Goal: Check status: Check status

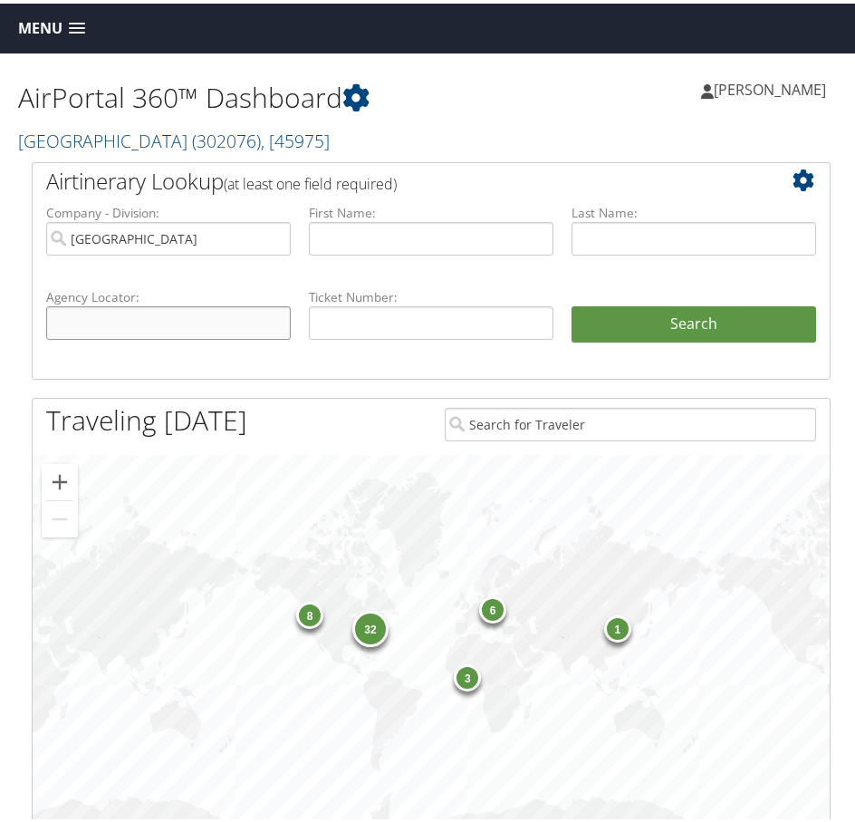
drag, startPoint x: 131, startPoint y: 308, endPoint x: 184, endPoint y: 325, distance: 55.3
click at [130, 310] on input "text" at bounding box center [168, 320] width 245 height 34
click at [115, 323] on input "text" at bounding box center [168, 320] width 245 height 34
drag, startPoint x: 423, startPoint y: 309, endPoint x: 383, endPoint y: 327, distance: 43.8
click at [422, 311] on input "text" at bounding box center [431, 320] width 245 height 34
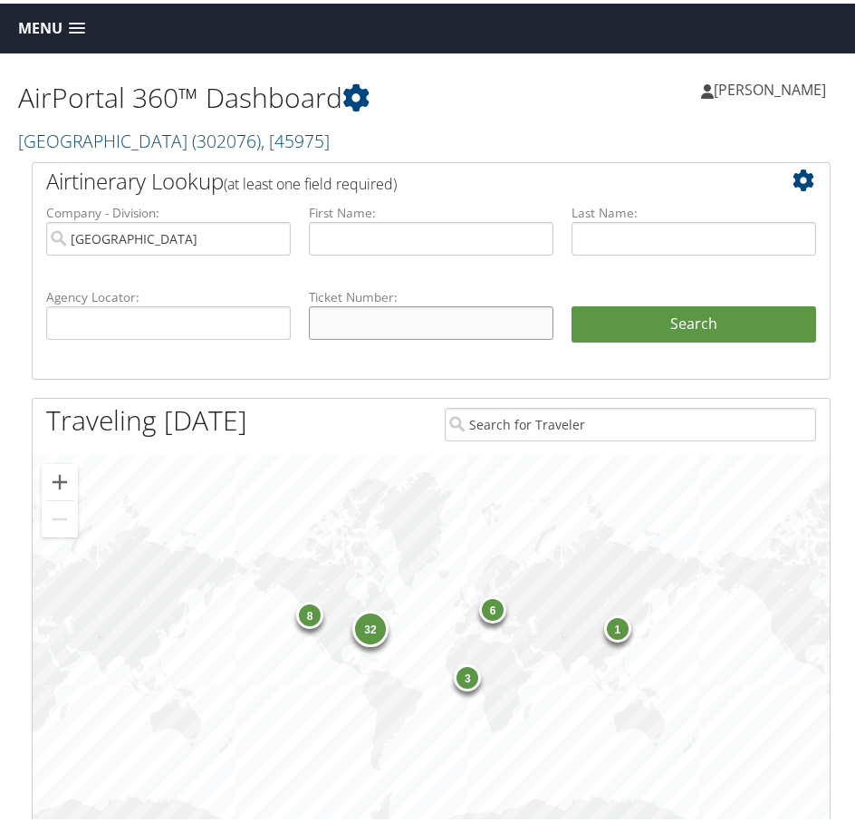
paste input "0068998467638"
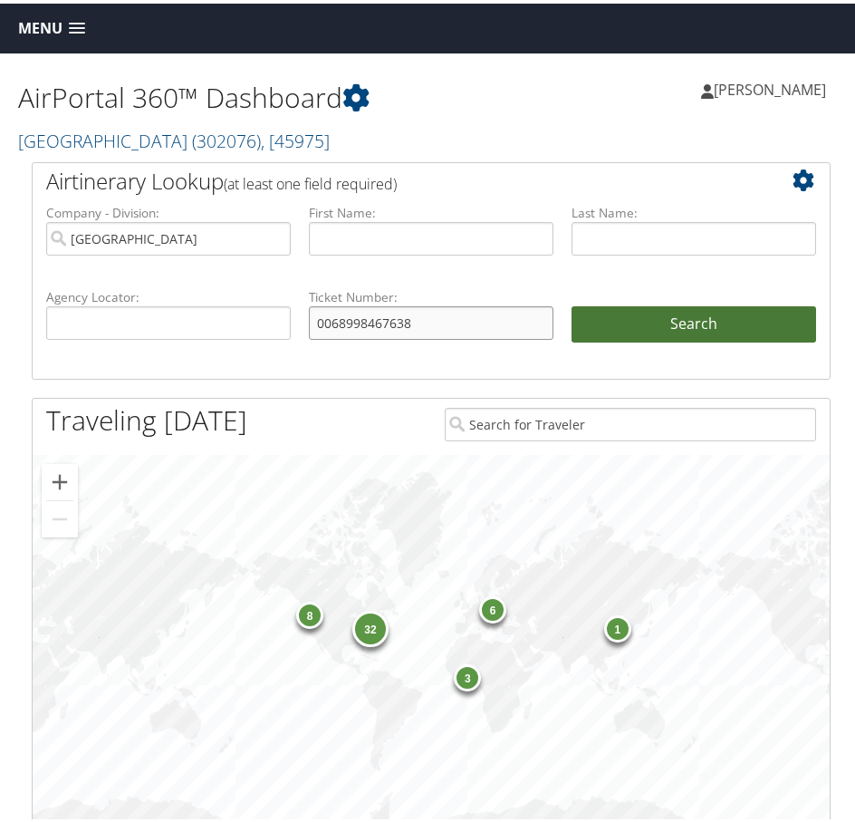
type input "0068998467638"
click at [721, 328] on button "Search" at bounding box center [694, 321] width 245 height 36
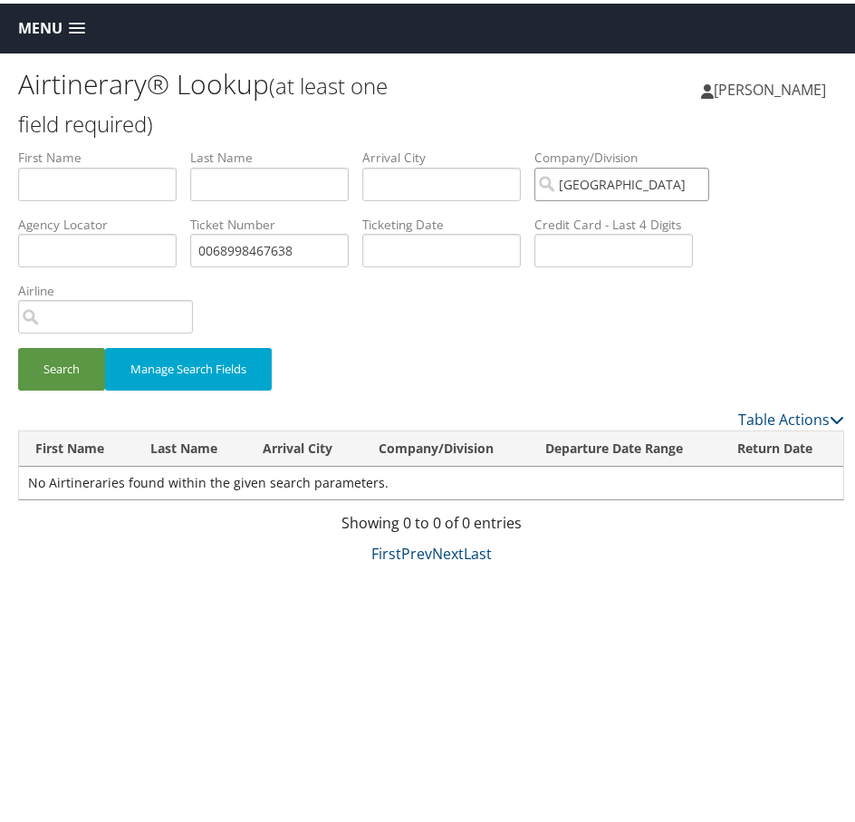
click at [707, 179] on input "Temple University" at bounding box center [622, 181] width 175 height 34
click at [75, 358] on button "Search" at bounding box center [61, 365] width 87 height 43
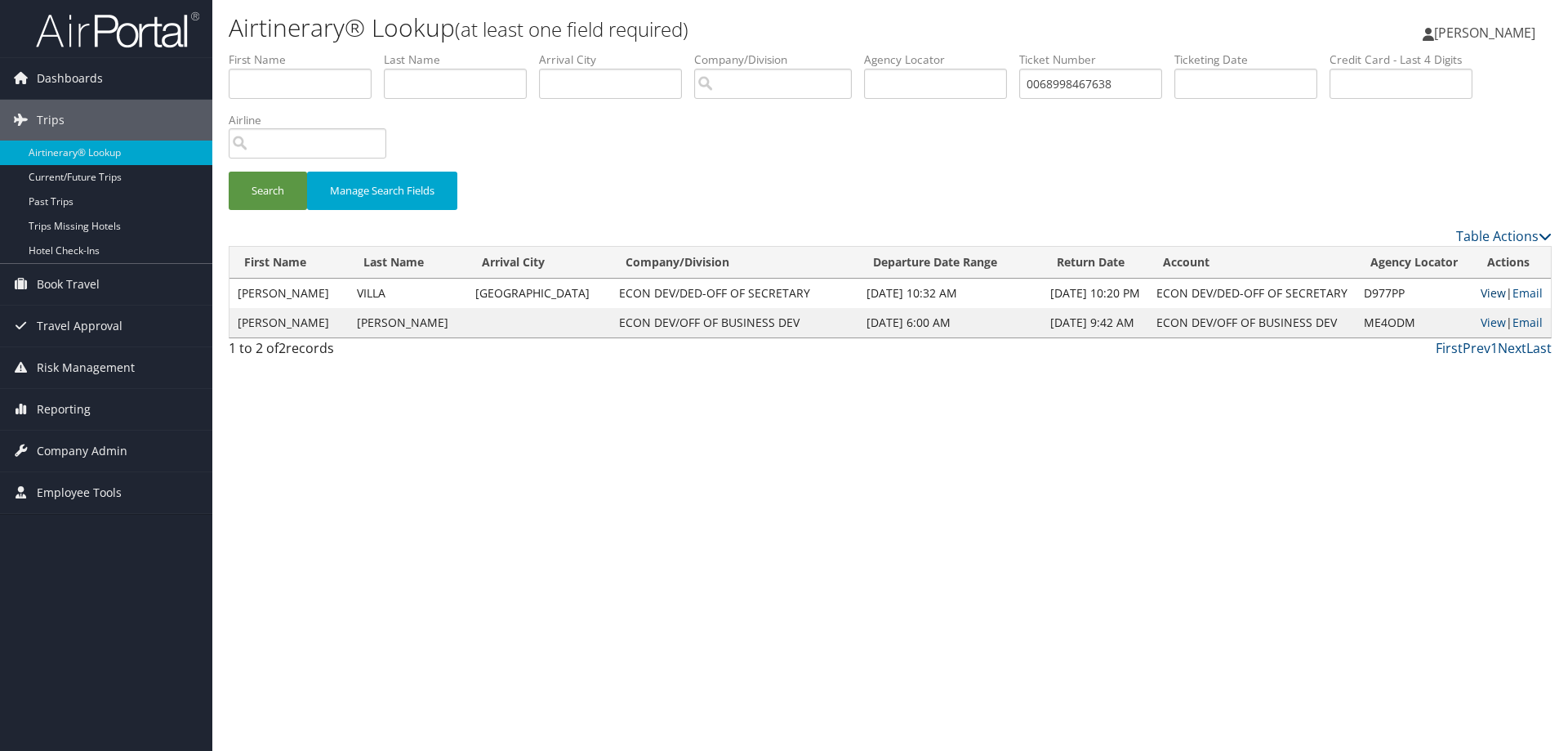
click at [770, 292] on link "View" at bounding box center [1493, 292] width 25 height 15
click at [770, 325] on link "View" at bounding box center [1493, 322] width 25 height 15
click at [770, 323] on link "View" at bounding box center [1493, 322] width 25 height 15
drag, startPoint x: 1359, startPoint y: 325, endPoint x: 1411, endPoint y: 325, distance: 52.0
click at [770, 325] on td "ME4ODM" at bounding box center [1415, 323] width 117 height 30
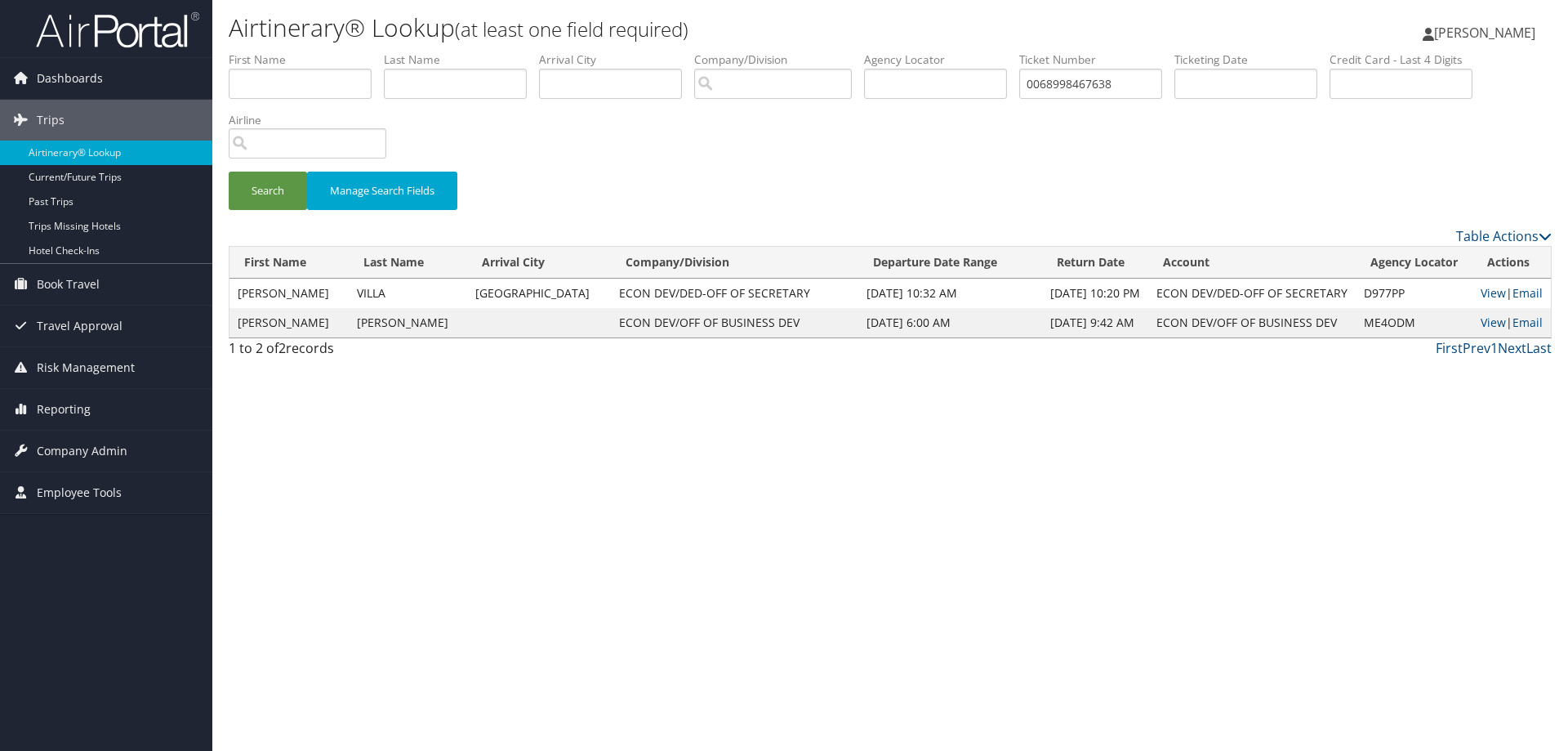
click at [770, 353] on div "First Prev 1 Next Last" at bounding box center [1059, 348] width 986 height 20
drag, startPoint x: 1359, startPoint y: 324, endPoint x: 1413, endPoint y: 329, distance: 54.2
click at [770, 329] on td "ME4ODM" at bounding box center [1415, 323] width 117 height 30
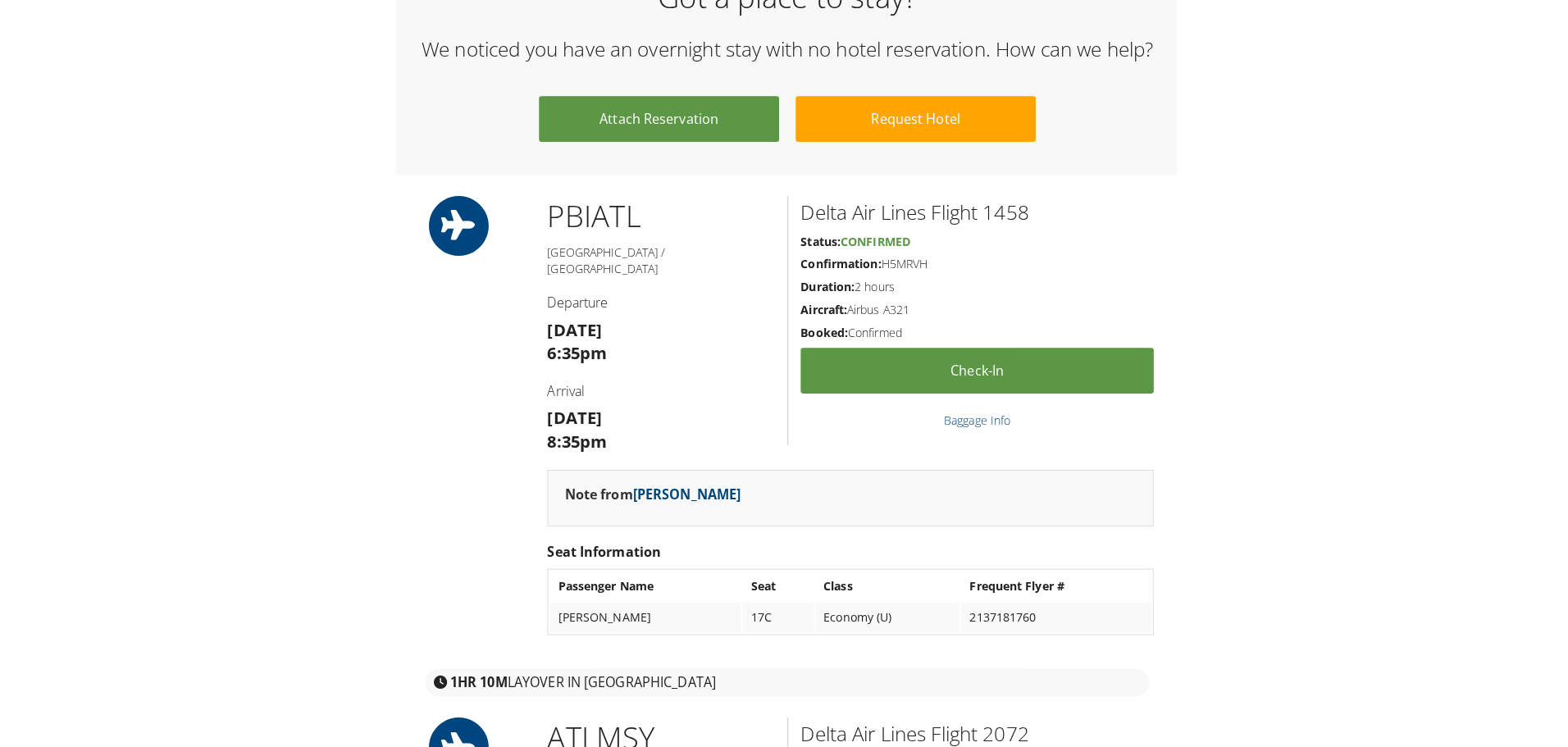
scroll to position [1763, 0]
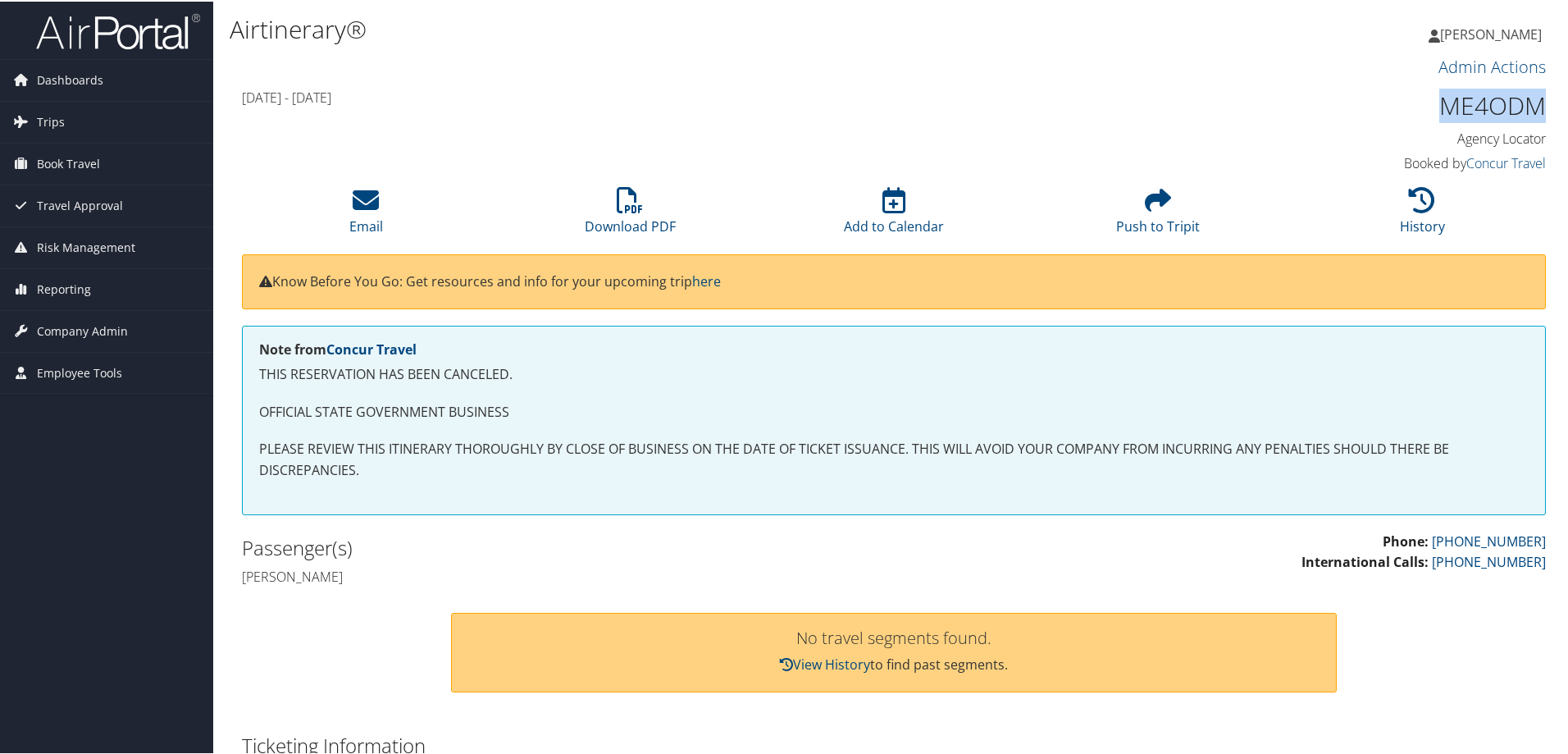
drag, startPoint x: 1432, startPoint y: 105, endPoint x: 1536, endPoint y: 100, distance: 104.1
click at [1536, 100] on h1 "ME4ODM" at bounding box center [1392, 104] width 308 height 34
copy h1 "ME4ODM"
click at [1415, 205] on icon at bounding box center [1421, 198] width 26 height 26
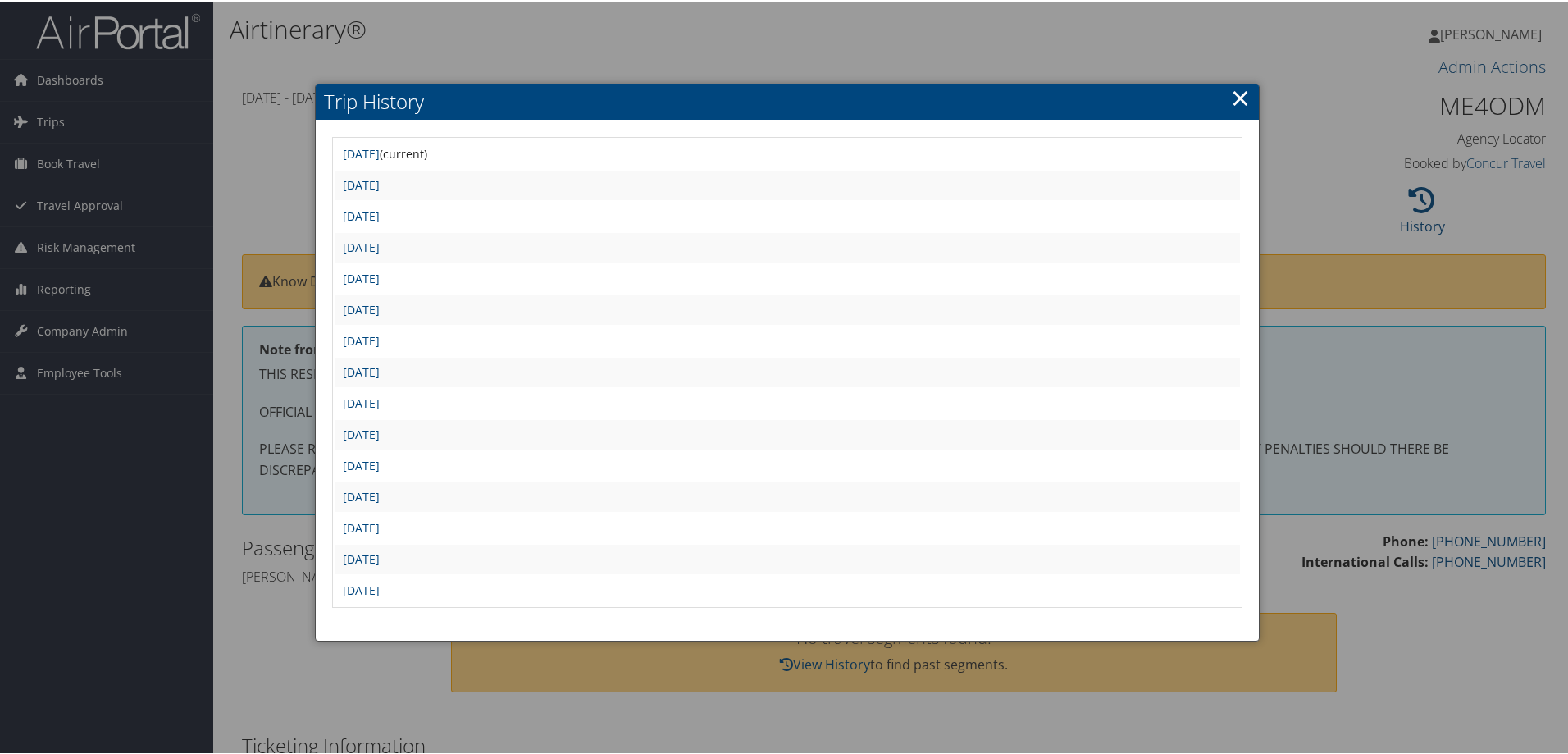
click at [1233, 99] on link "×" at bounding box center [1240, 96] width 19 height 33
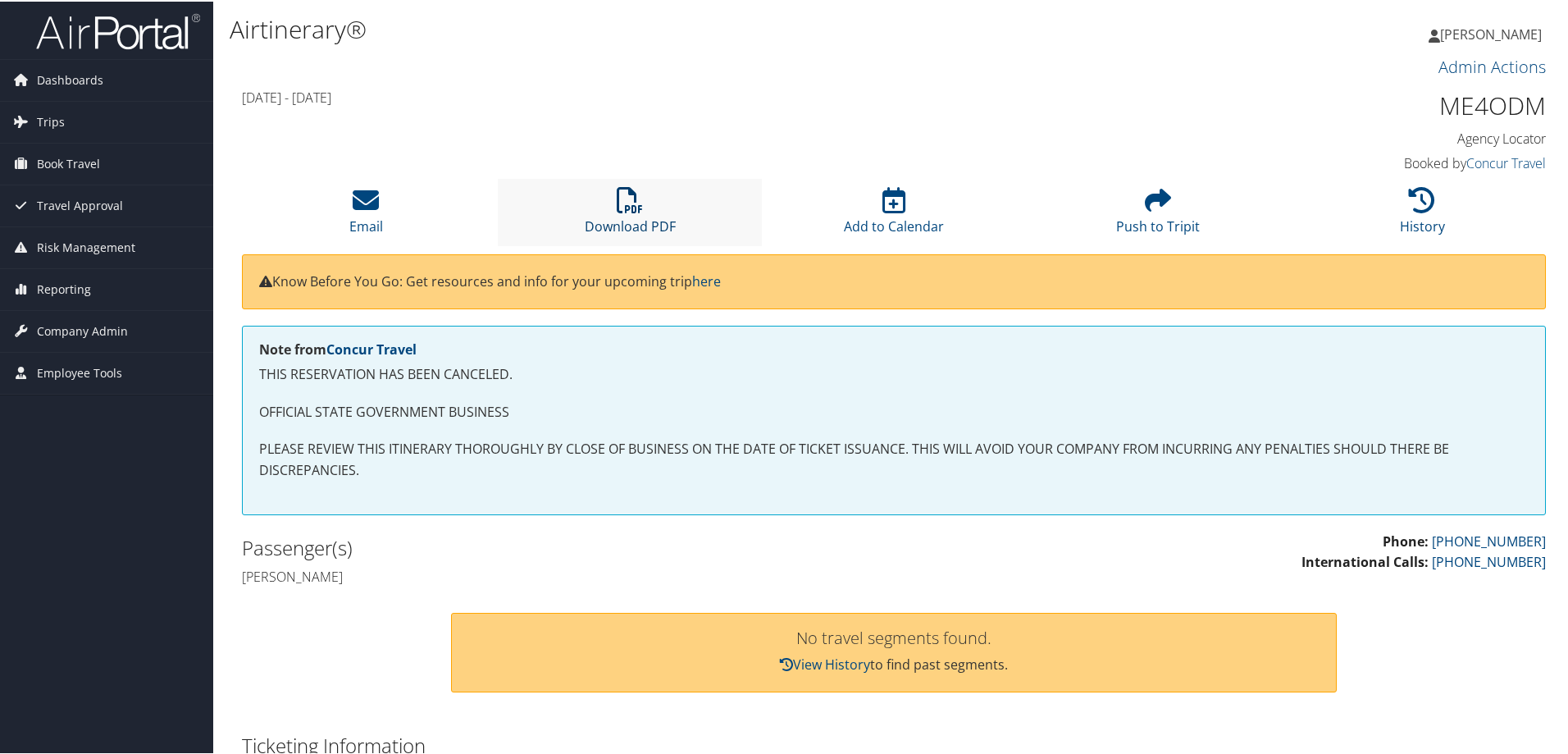
click at [625, 205] on icon at bounding box center [629, 198] width 26 height 26
